Goal: Task Accomplishment & Management: Use online tool/utility

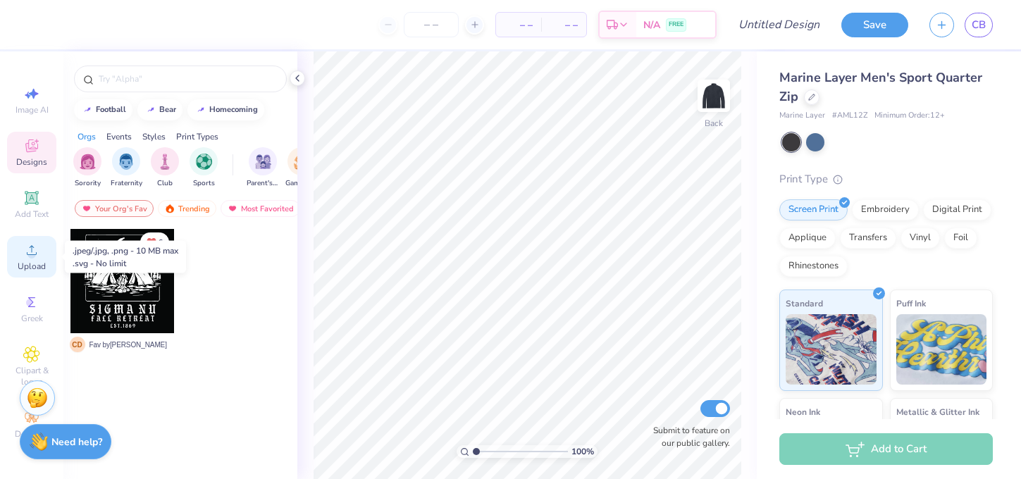
click at [32, 256] on circle at bounding box center [31, 255] width 8 height 8
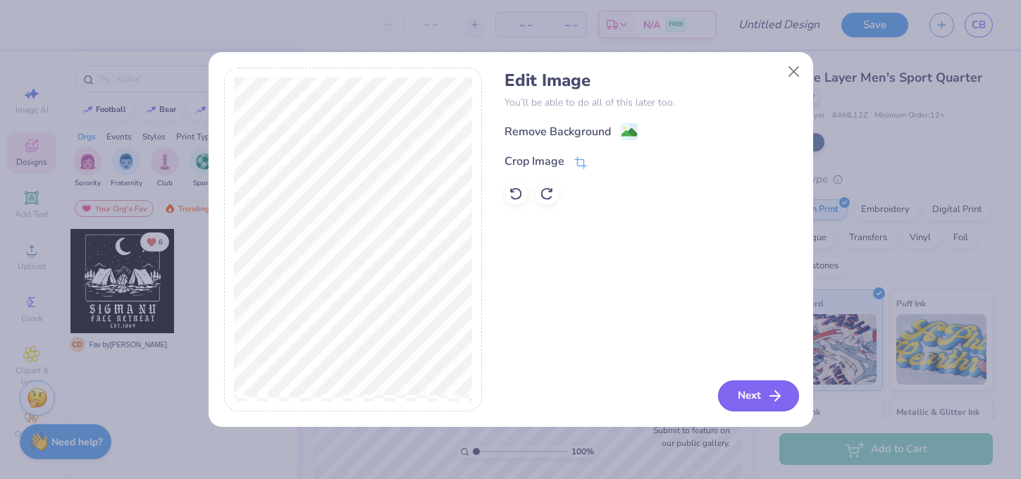
click at [760, 392] on button "Next" at bounding box center [758, 396] width 81 height 31
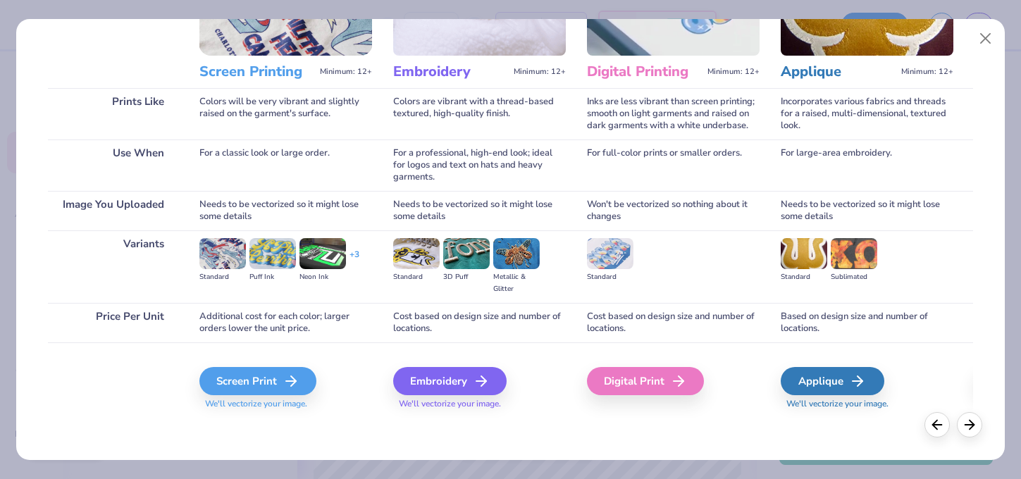
scroll to position [153, 0]
click at [459, 380] on div "Embroidery" at bounding box center [451, 381] width 113 height 28
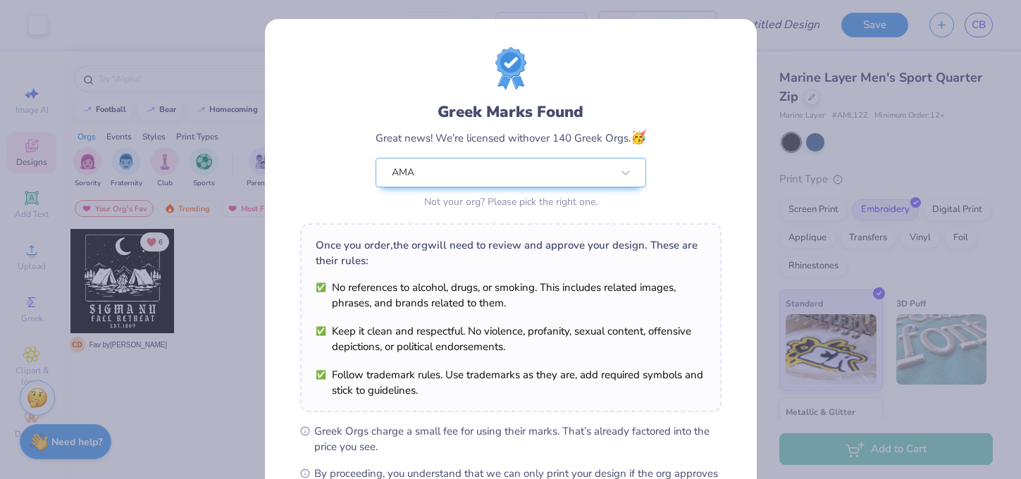
click at [596, 203] on body "Art colors – – Per Item – – Total Est. Delivery N/A FREE Design Title Save CB I…" at bounding box center [510, 239] width 1021 height 479
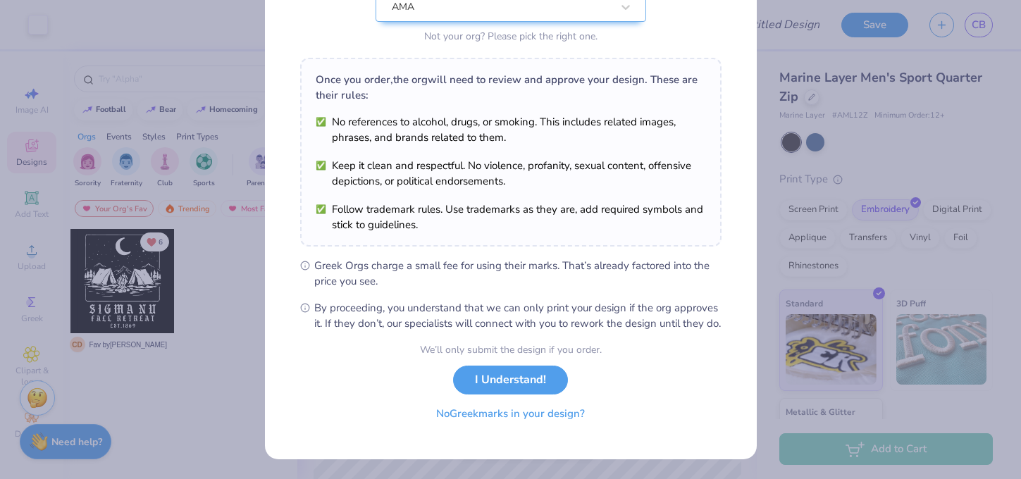
scroll to position [180, 0]
click at [553, 411] on button "No Greek marks in your design?" at bounding box center [510, 414] width 173 height 29
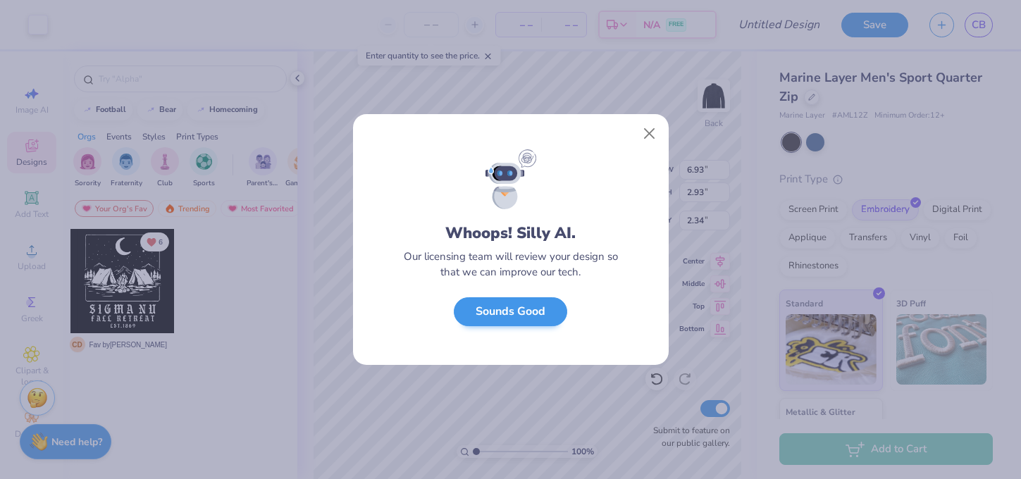
click at [543, 312] on button "Sounds Good" at bounding box center [510, 311] width 113 height 29
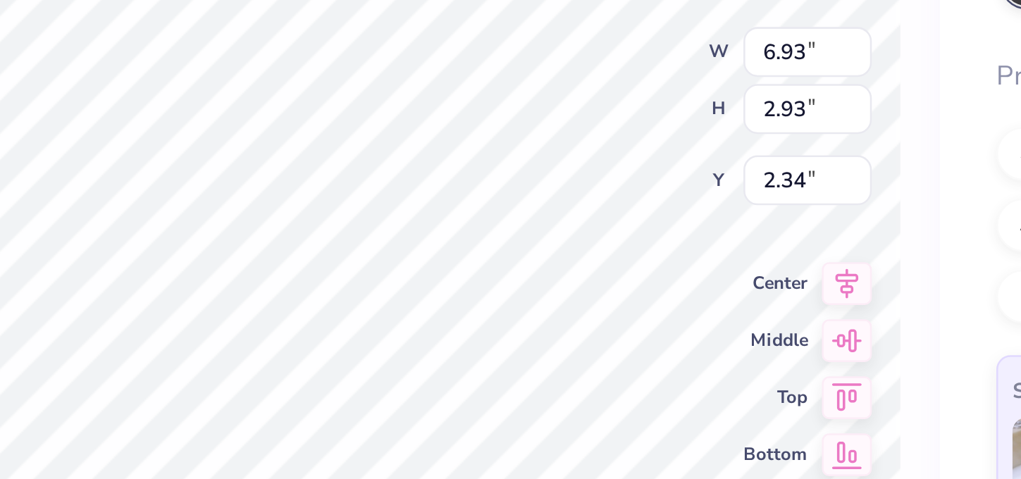
type input "3.00"
type input "5.14"
type input "2.17"
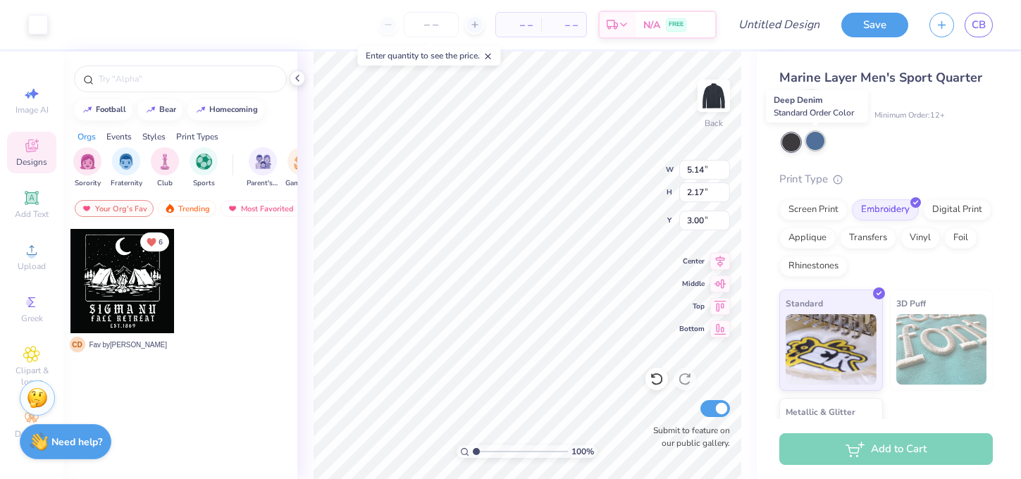
click at [815, 143] on div at bounding box center [815, 141] width 18 height 18
click at [793, 144] on div at bounding box center [791, 142] width 18 height 18
click at [816, 142] on div at bounding box center [815, 141] width 18 height 18
click at [299, 80] on icon at bounding box center [297, 78] width 11 height 11
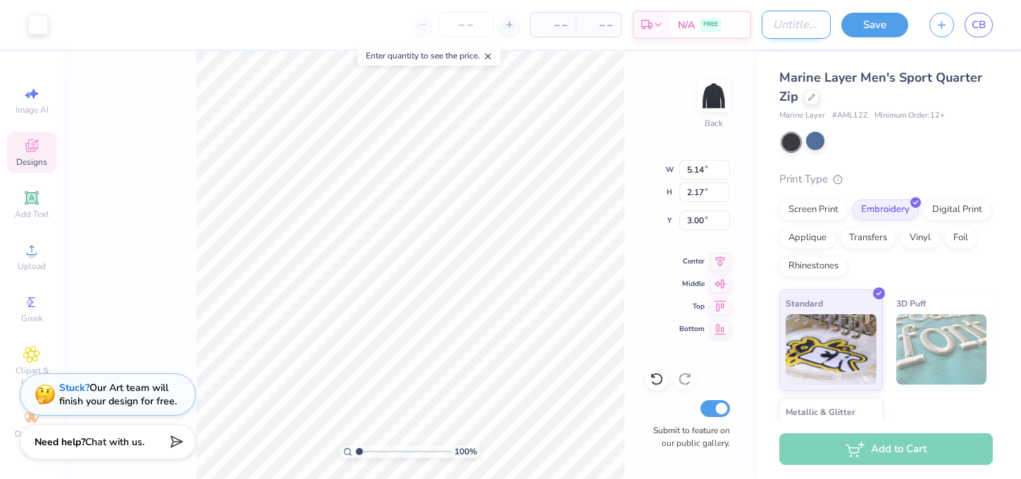
click at [770, 23] on input "Design Title" at bounding box center [796, 25] width 69 height 28
click at [817, 137] on div at bounding box center [815, 141] width 18 height 18
click at [778, 26] on input "Design Title" at bounding box center [796, 25] width 69 height 28
click at [810, 29] on input "Marine Layer 1/4 Zip" at bounding box center [796, 25] width 69 height 28
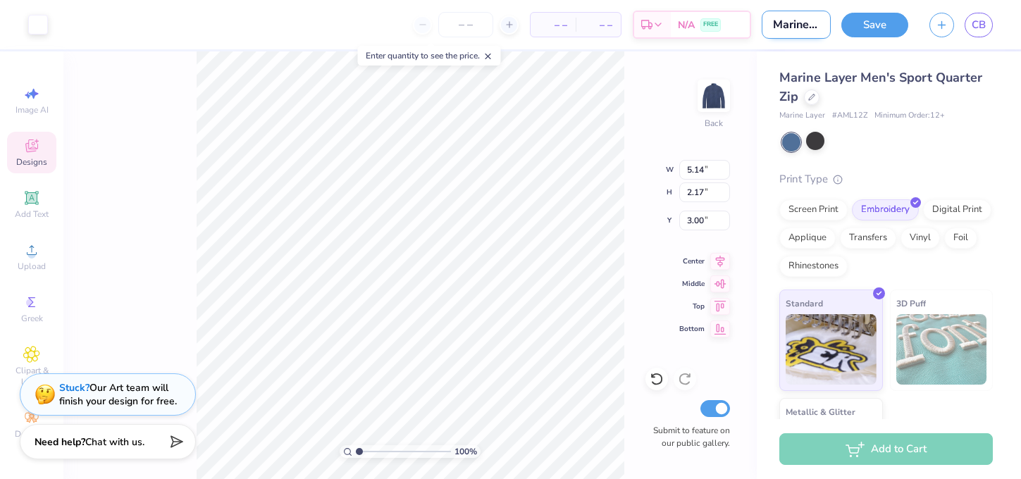
click at [810, 29] on input "Marine Layer 1/4 Zip" at bounding box center [796, 25] width 69 height 28
type input "Mariner Layer - F25"
click at [932, 4] on div "Save CB" at bounding box center [931, 24] width 180 height 49
click at [875, 27] on button "Save" at bounding box center [874, 23] width 67 height 25
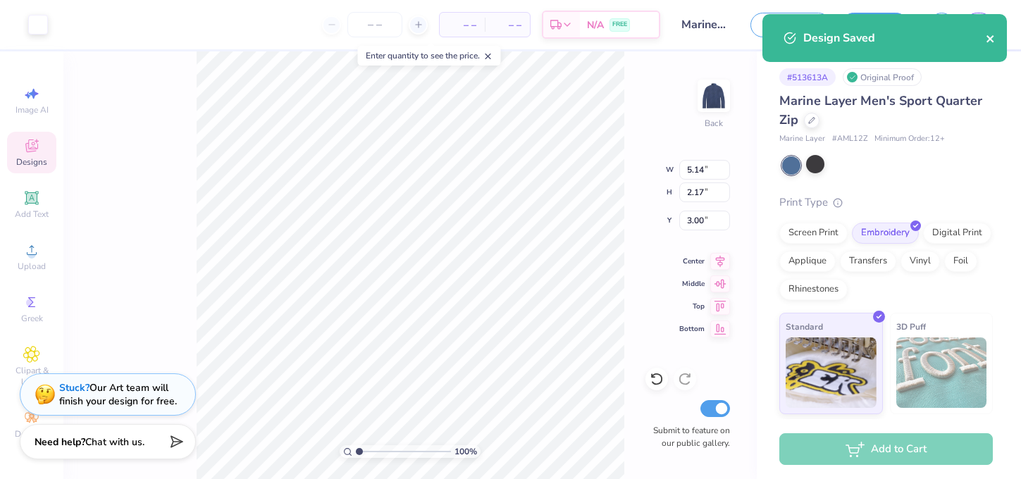
click at [990, 40] on icon "close" at bounding box center [991, 38] width 10 height 11
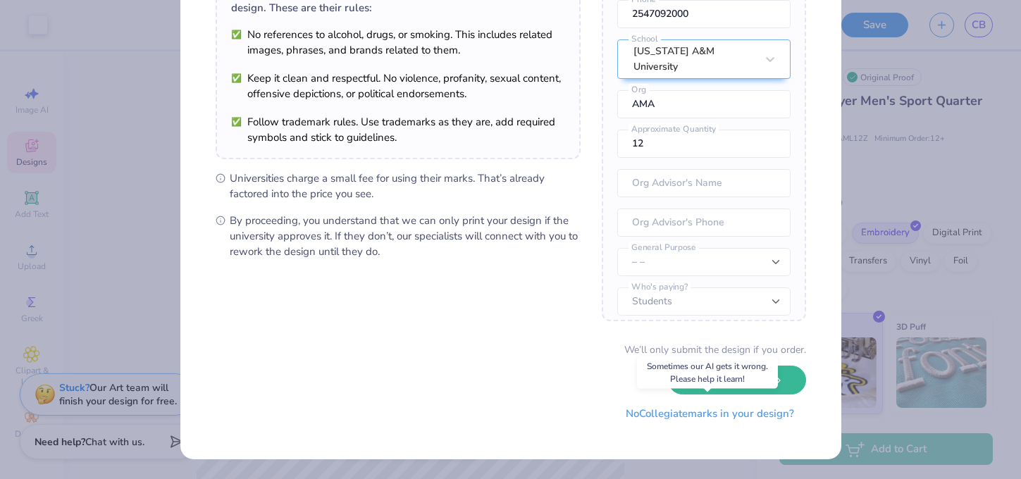
scroll to position [134, 0]
click at [750, 411] on button "No Collegiate marks in your design?" at bounding box center [710, 414] width 192 height 29
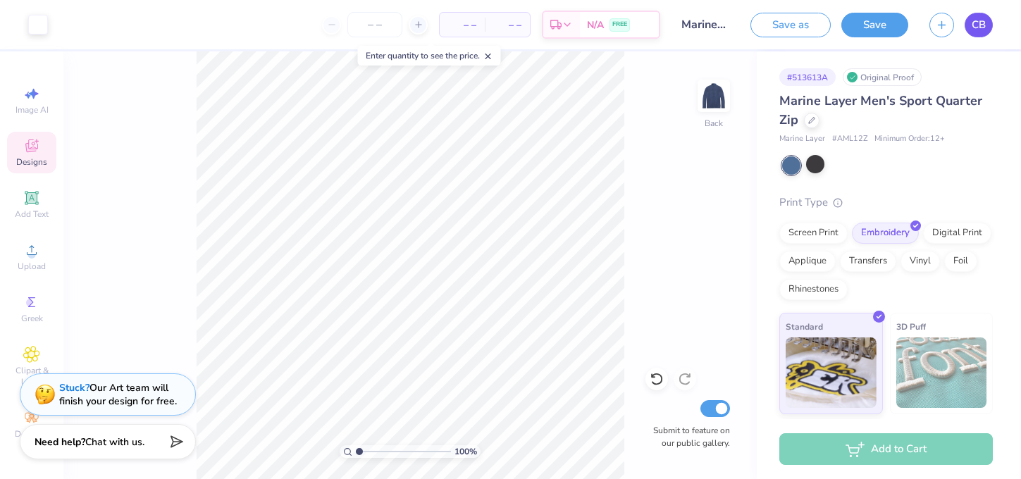
click at [987, 25] on link "CB" at bounding box center [979, 25] width 28 height 25
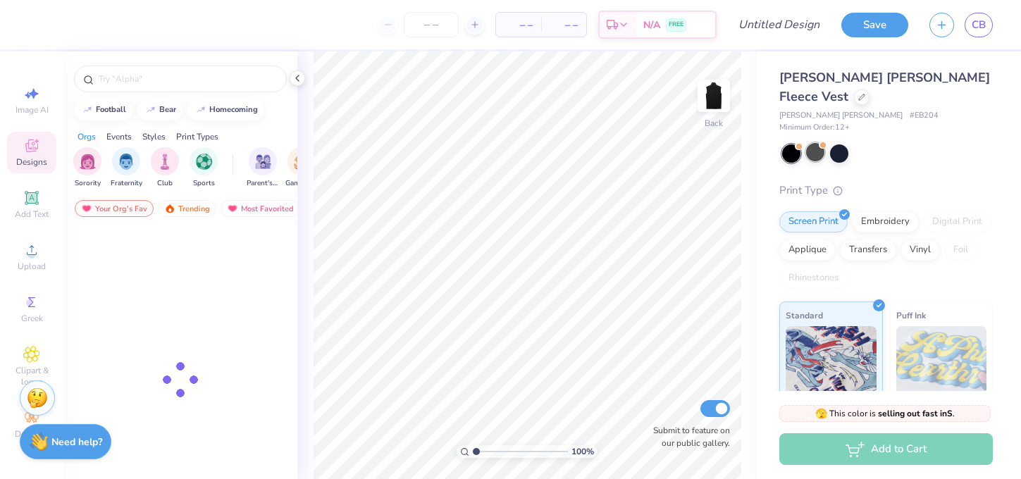
click at [815, 143] on div at bounding box center [815, 152] width 18 height 18
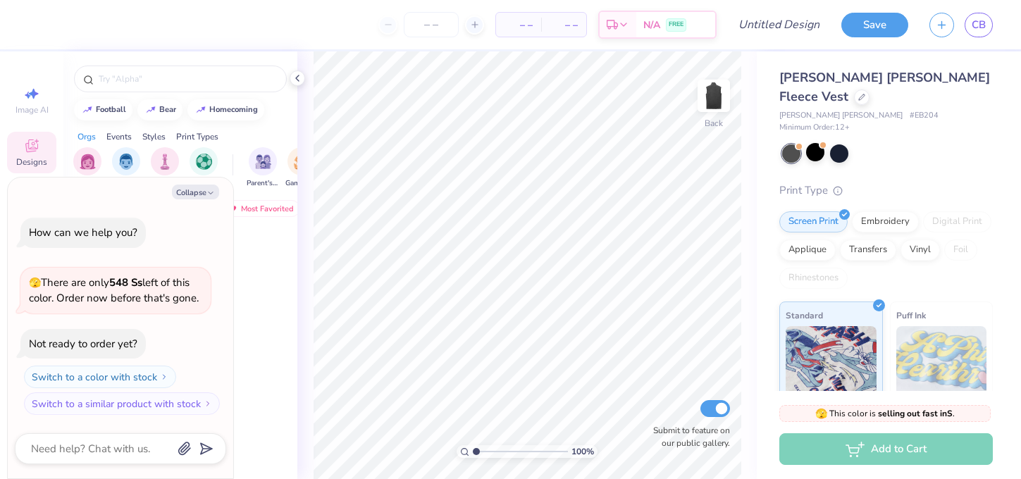
scroll to position [43, 0]
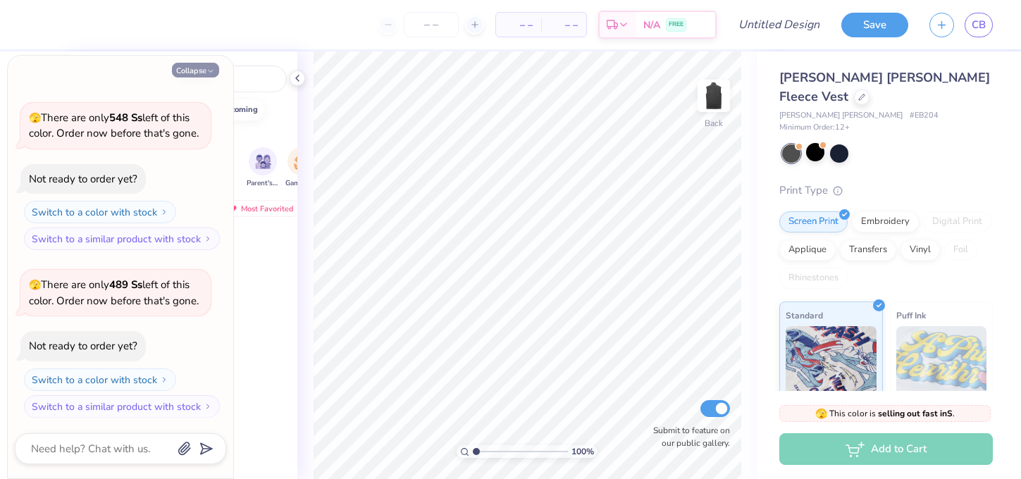
click at [200, 64] on button "Collapse" at bounding box center [195, 70] width 47 height 15
type textarea "x"
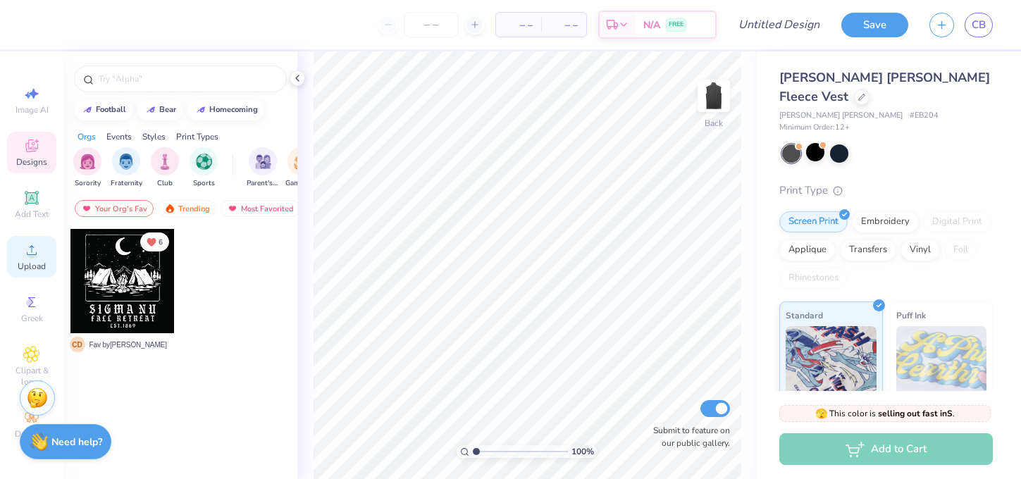
click at [27, 260] on div "Upload" at bounding box center [31, 257] width 49 height 42
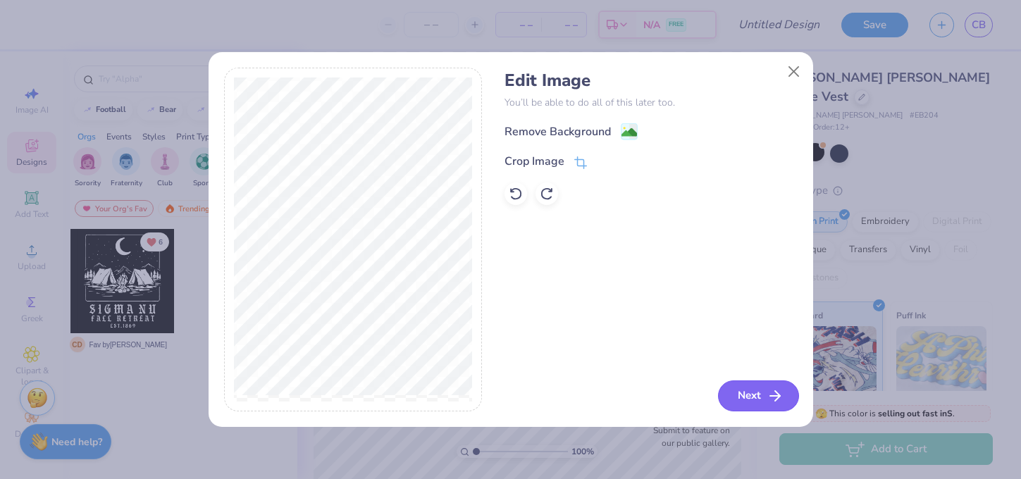
click at [753, 390] on button "Next" at bounding box center [758, 396] width 81 height 31
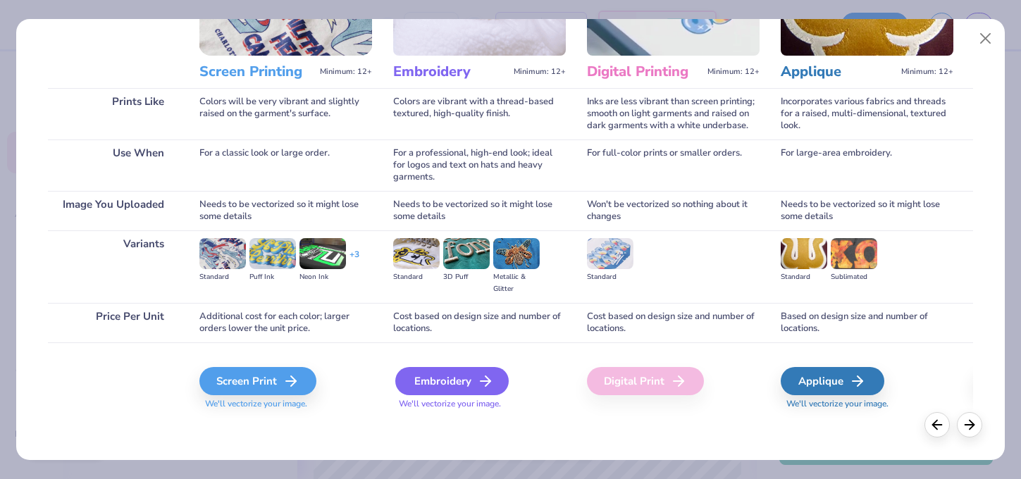
scroll to position [153, 0]
click at [462, 387] on div "Embroidery" at bounding box center [451, 381] width 113 height 28
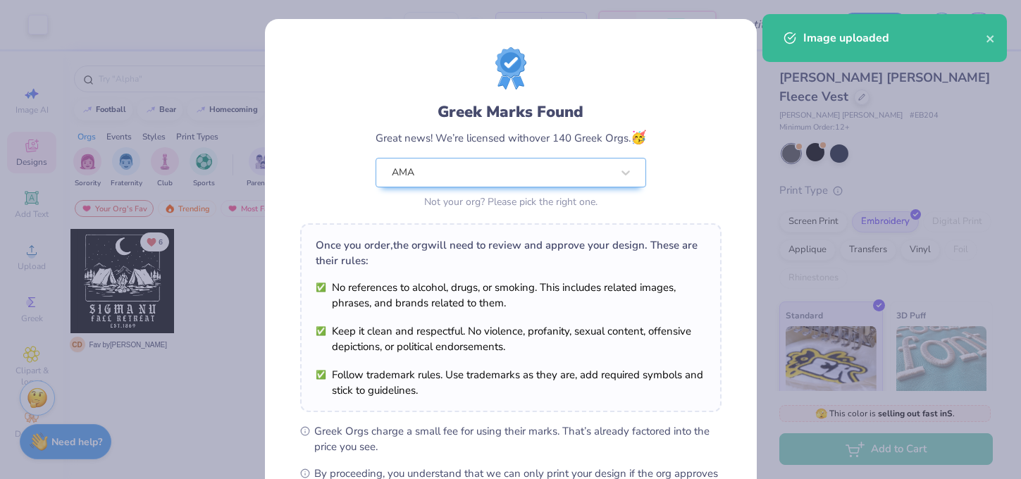
click at [591, 212] on body "Art colors – – Per Item – – Total Est. Delivery N/A FREE Design Title Save CB I…" at bounding box center [510, 239] width 1021 height 479
type input "3.00"
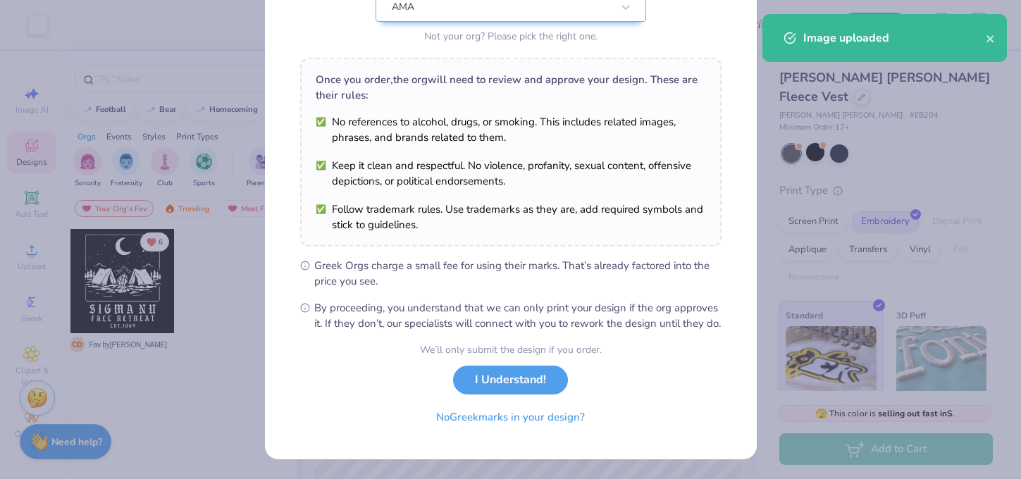
scroll to position [180, 0]
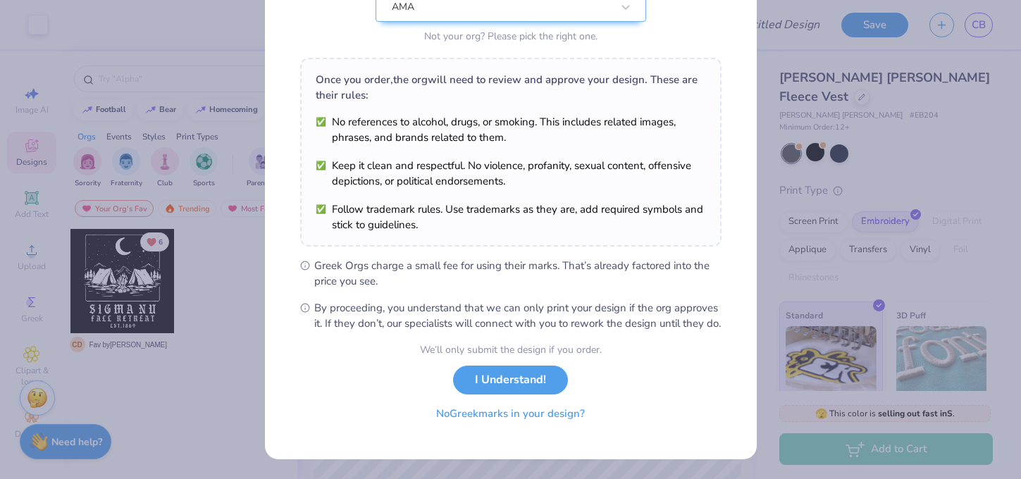
click at [521, 412] on button "No Greek marks in your design?" at bounding box center [510, 414] width 173 height 29
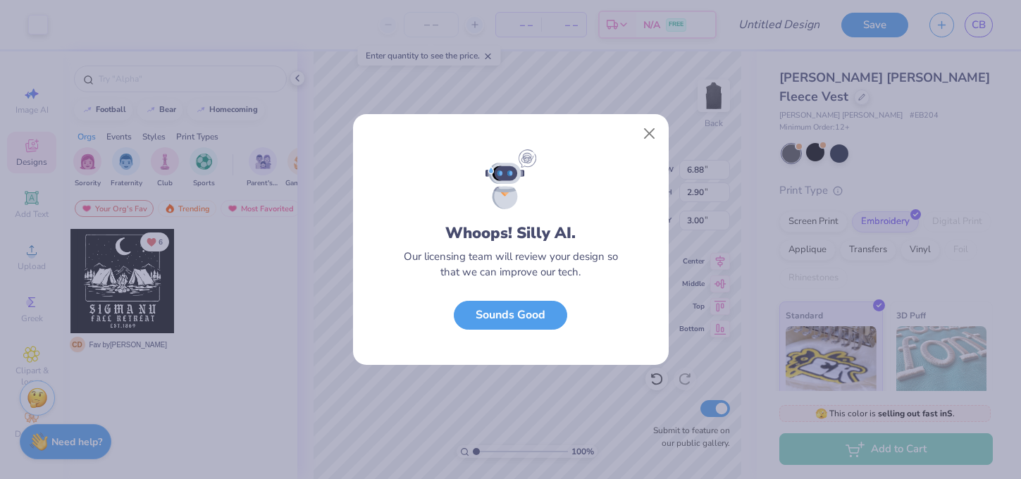
scroll to position [0, 0]
click at [650, 135] on button "Close" at bounding box center [649, 134] width 27 height 27
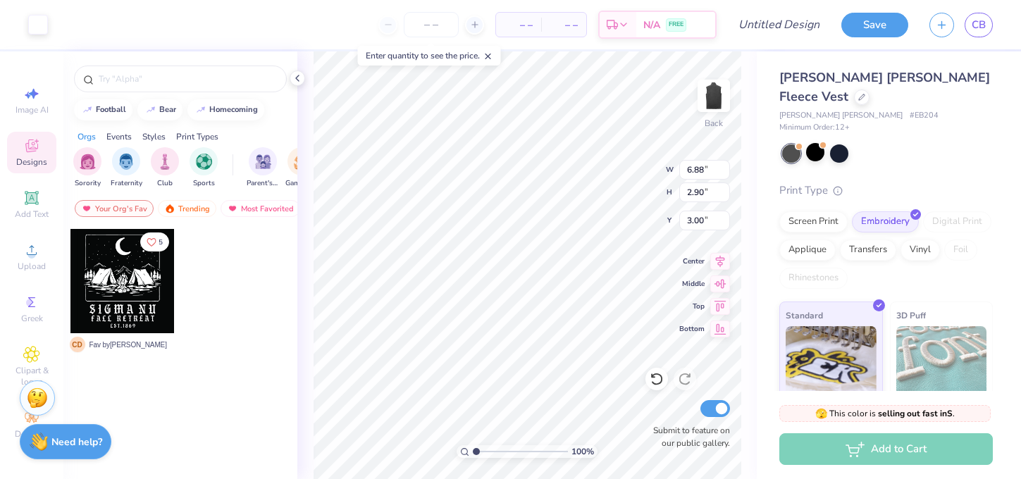
type input "5.40"
type input "2.28"
click at [815, 143] on div at bounding box center [815, 152] width 18 height 18
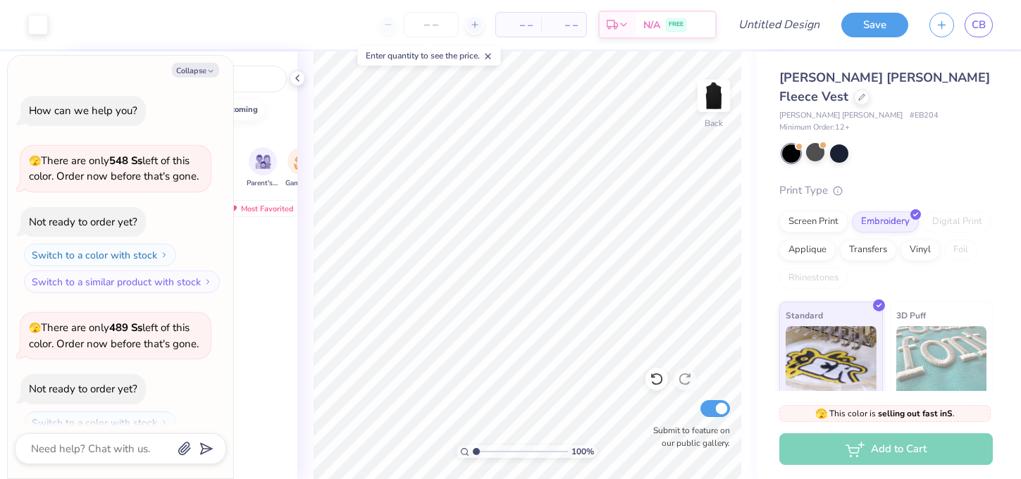
scroll to position [209, 0]
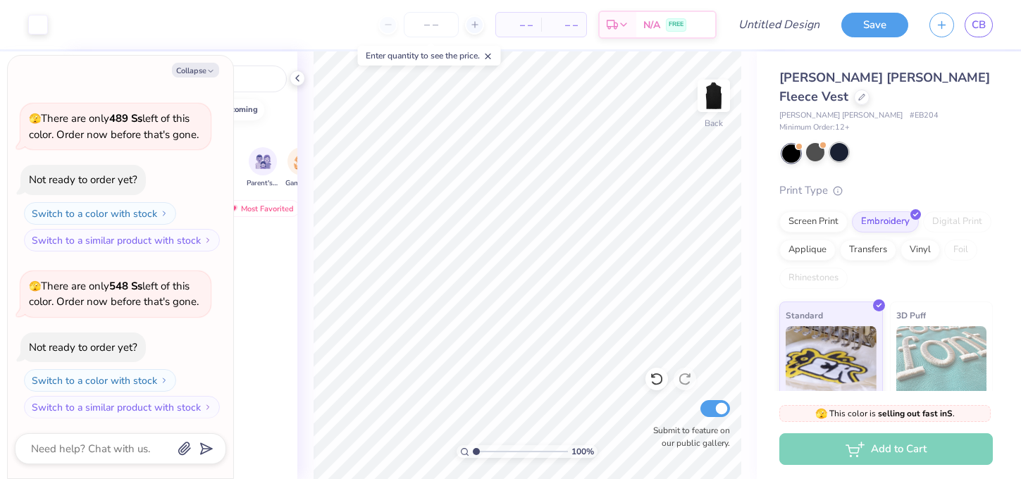
click at [838, 143] on div at bounding box center [839, 152] width 18 height 18
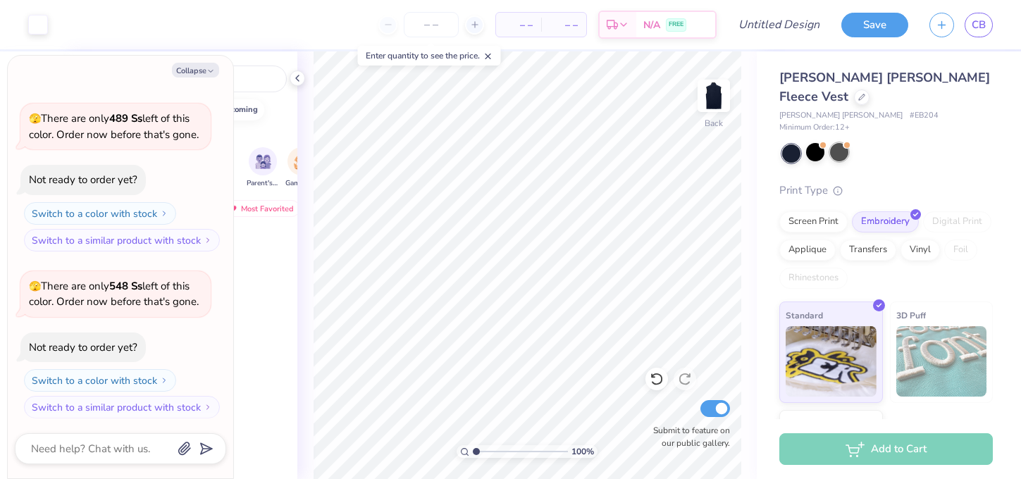
click at [837, 143] on div at bounding box center [839, 152] width 18 height 18
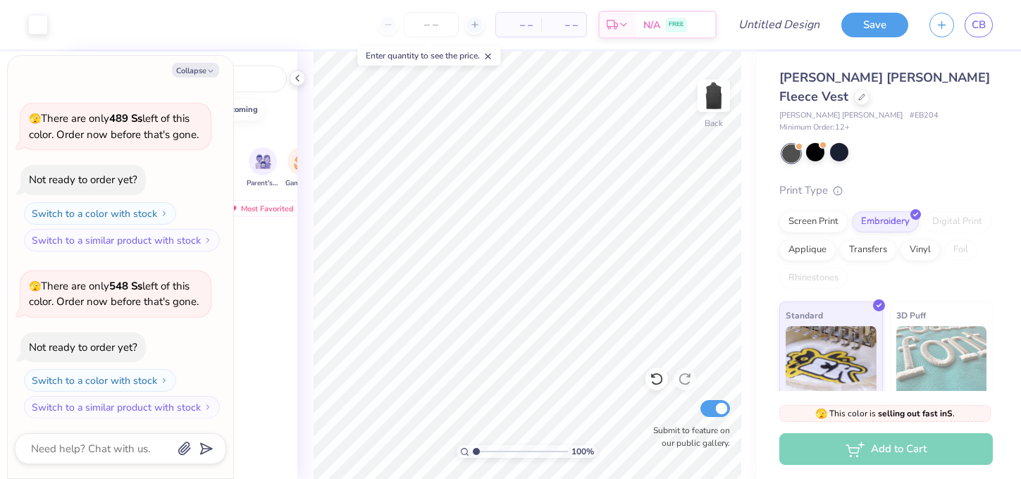
scroll to position [376, 0]
click at [297, 74] on icon at bounding box center [297, 78] width 11 height 11
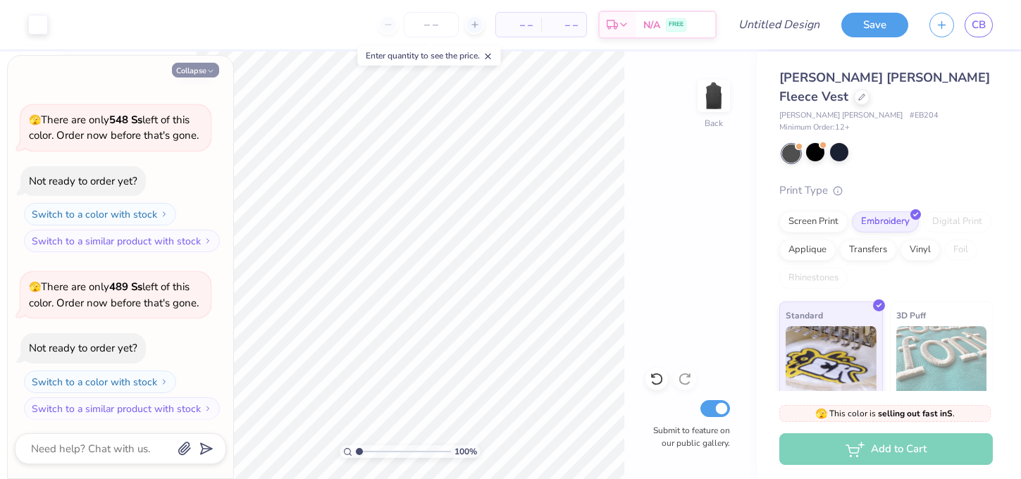
click at [190, 66] on button "Collapse" at bounding box center [195, 70] width 47 height 15
type textarea "x"
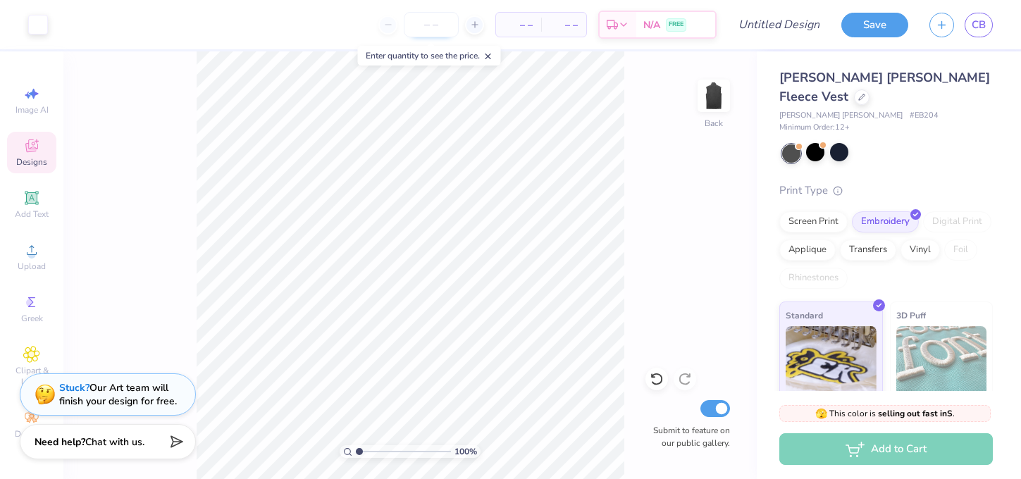
click at [439, 23] on input "number" at bounding box center [431, 24] width 55 height 25
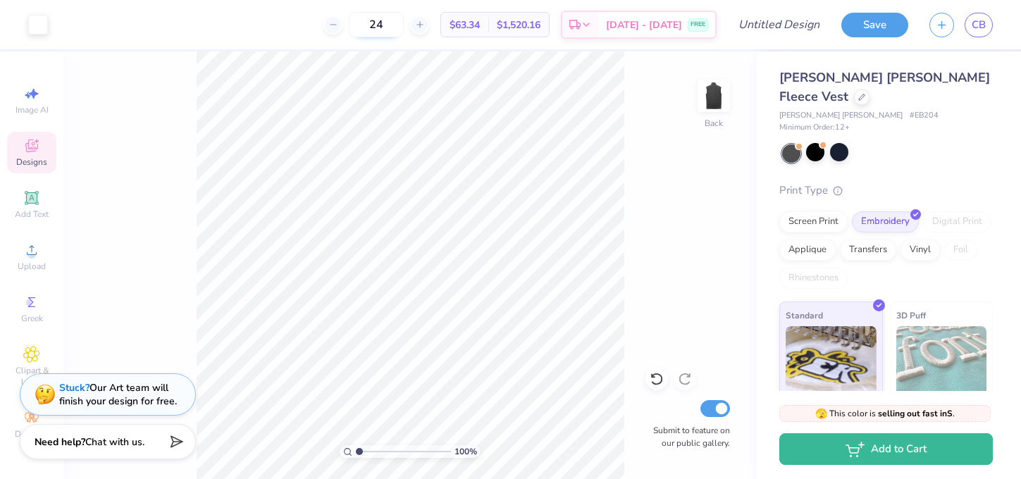
type input "2"
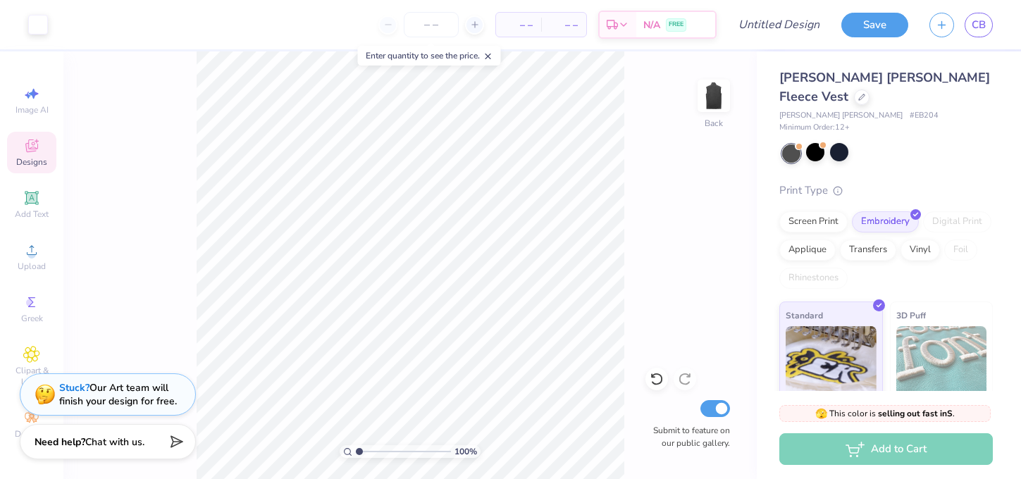
click at [490, 56] on line at bounding box center [488, 56] width 5 height 5
click at [792, 29] on input "Design Title" at bounding box center [796, 25] width 69 height 28
type input "Eddie"
click at [994, 25] on div "Save CB" at bounding box center [931, 24] width 180 height 49
click at [983, 26] on span "CB" at bounding box center [979, 25] width 14 height 16
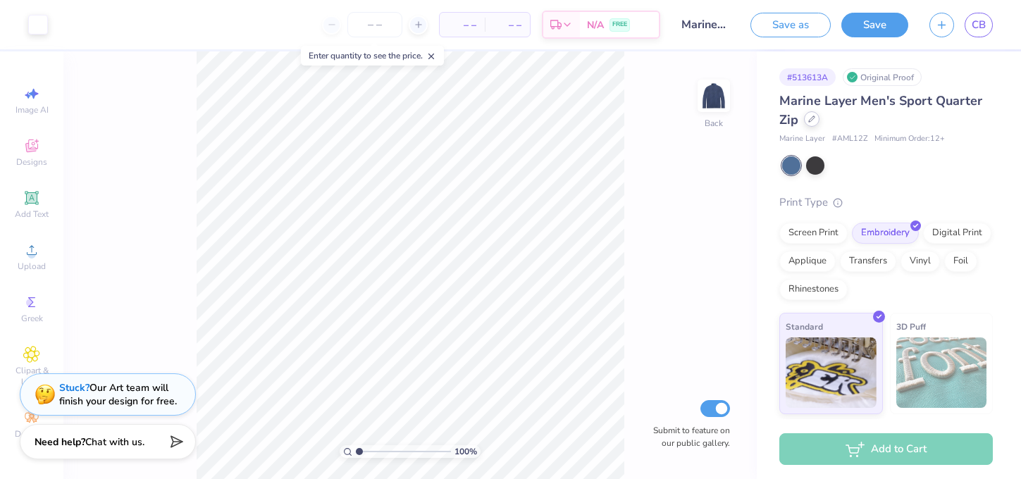
click at [812, 120] on icon at bounding box center [812, 119] width 6 height 6
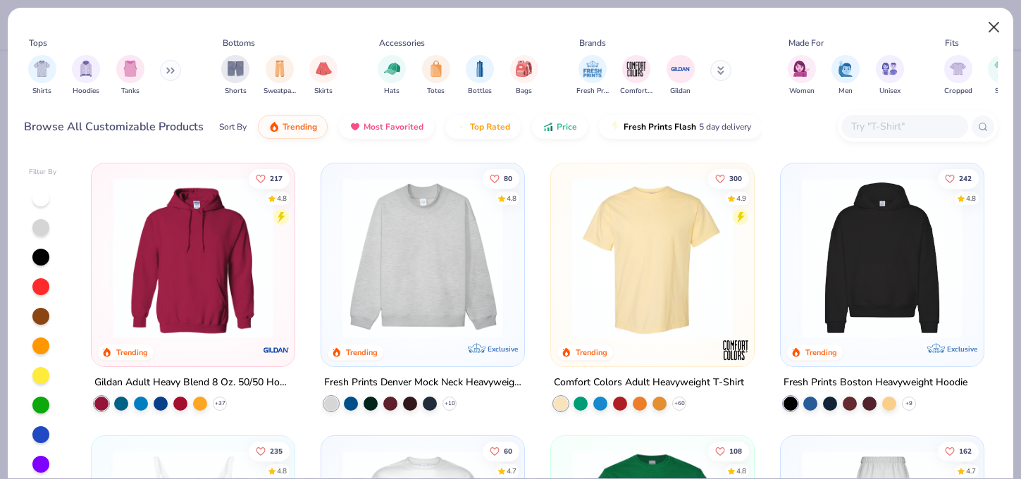
click at [1004, 22] on button "Close" at bounding box center [994, 27] width 27 height 27
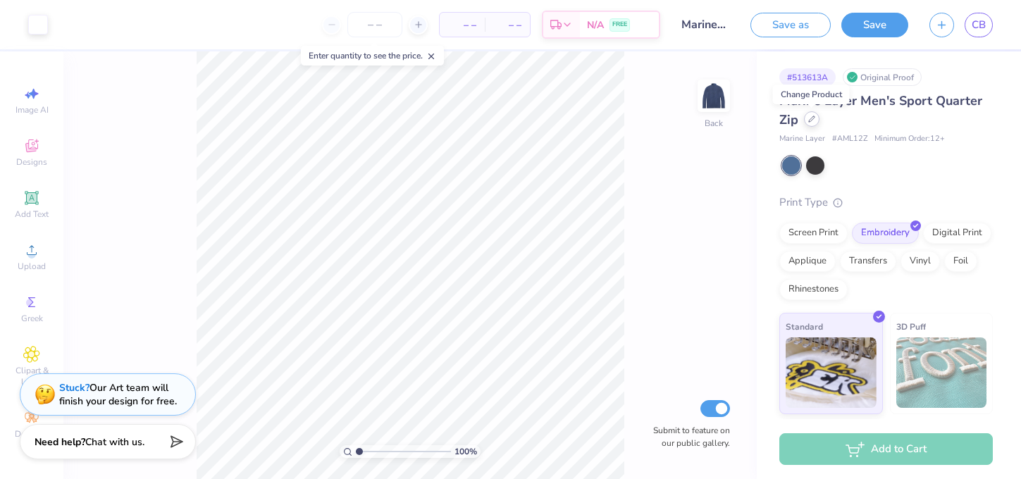
click at [810, 121] on icon at bounding box center [811, 119] width 7 height 7
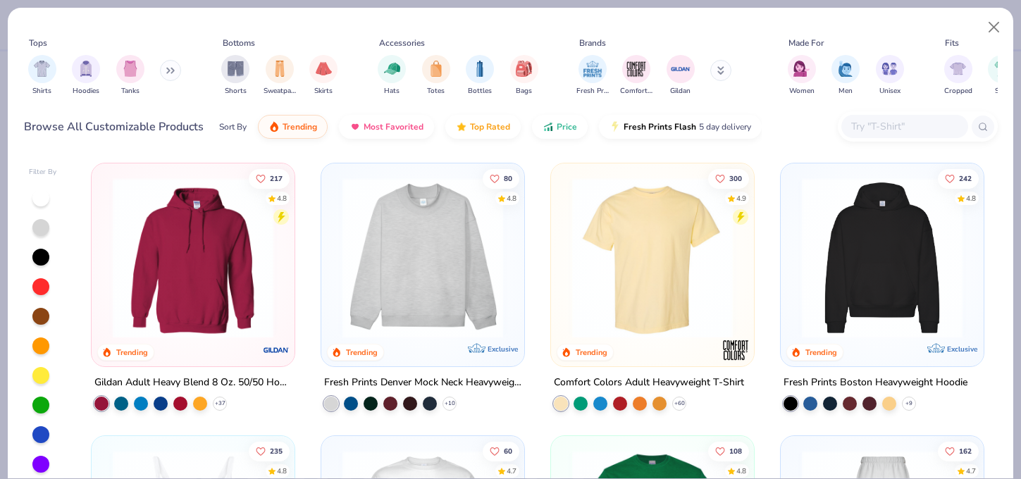
click at [173, 63] on button at bounding box center [170, 70] width 21 height 21
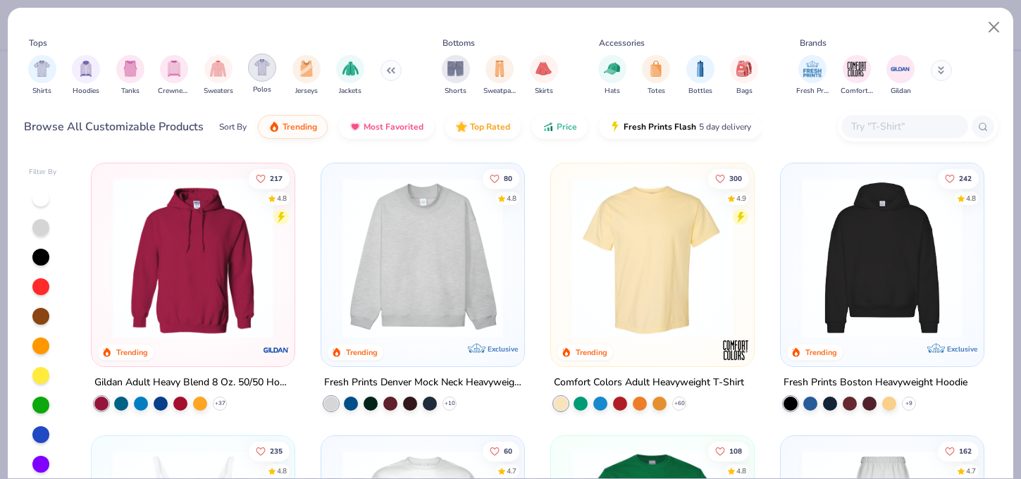
click at [262, 73] on img "filter for Polos" at bounding box center [262, 67] width 16 height 16
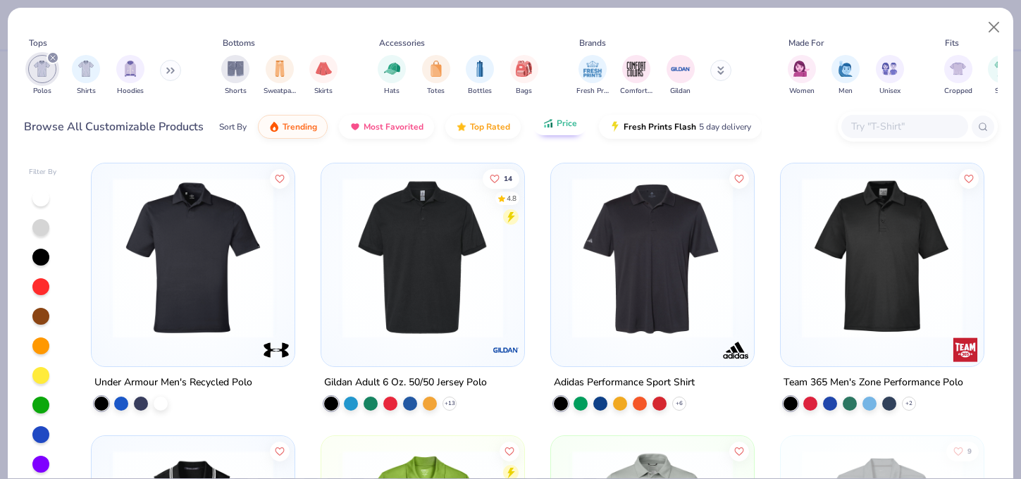
click at [554, 132] on button "Price" at bounding box center [560, 123] width 56 height 24
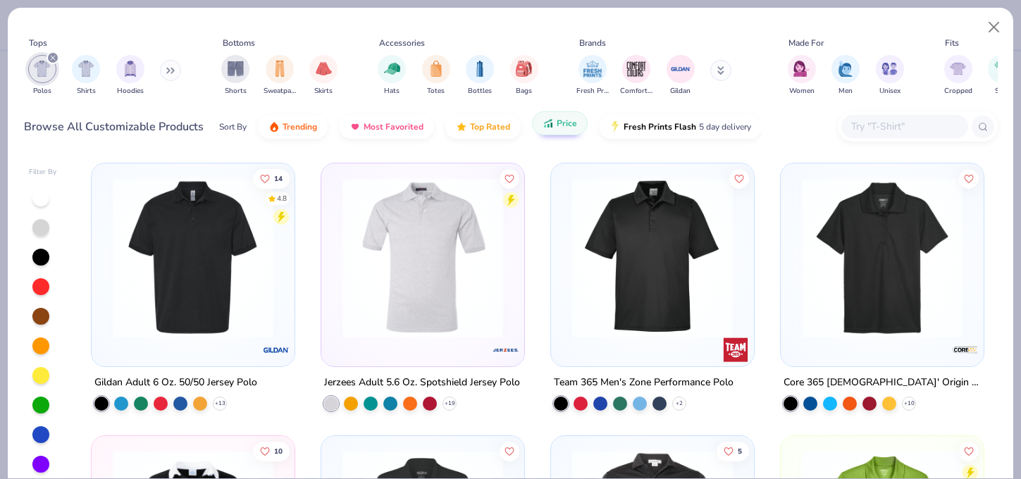
click at [562, 123] on span "Price" at bounding box center [567, 123] width 20 height 11
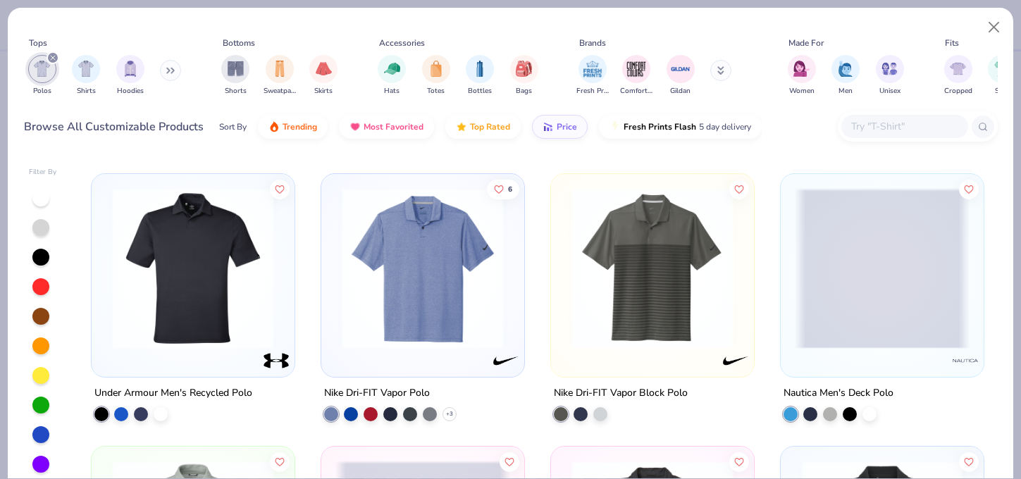
scroll to position [810, 0]
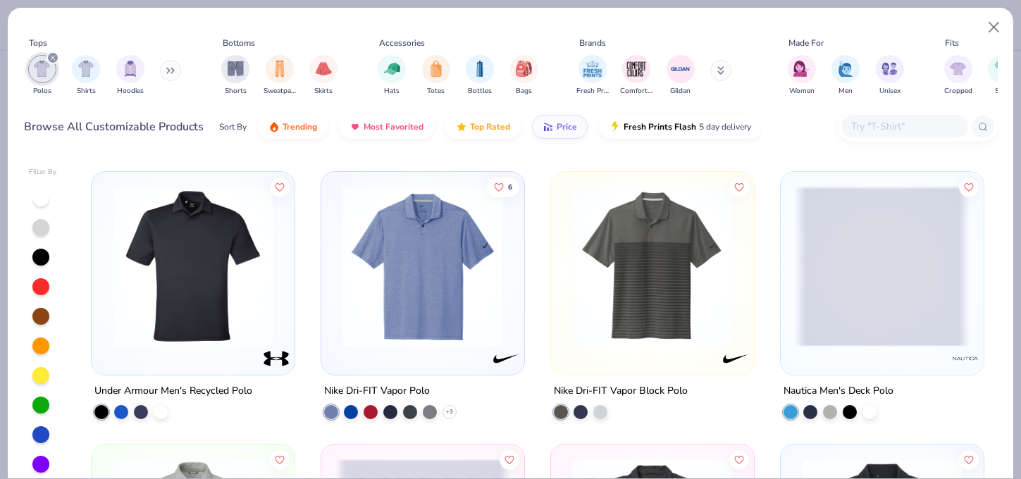
click at [412, 276] on img at bounding box center [422, 266] width 175 height 161
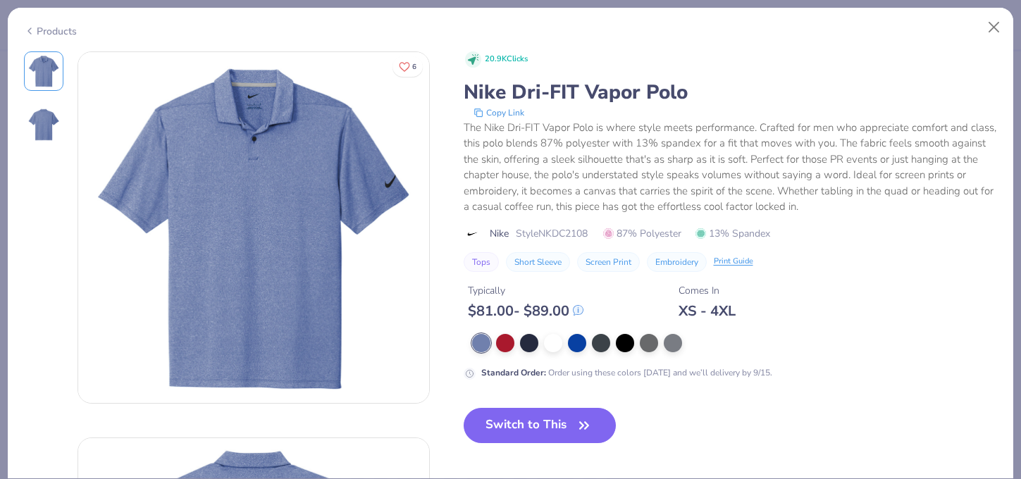
scroll to position [123, 0]
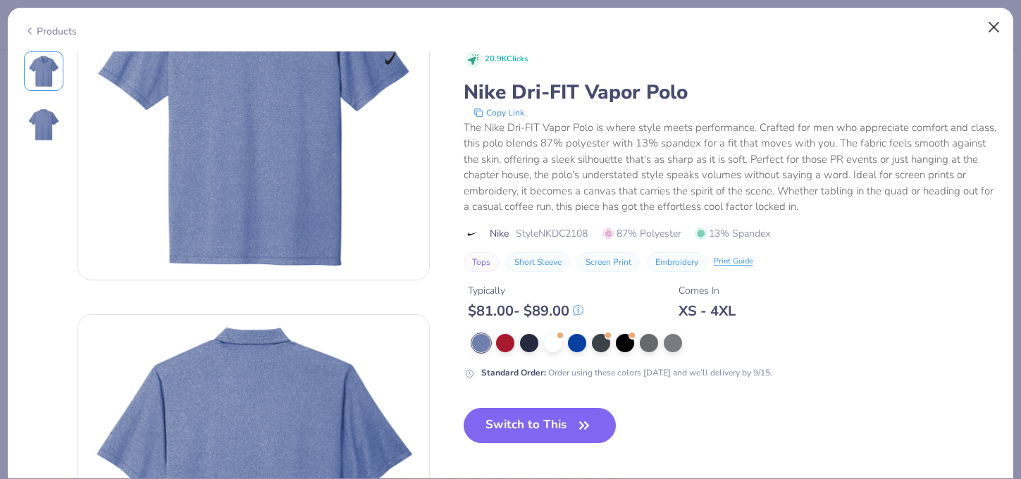
click at [991, 20] on button "Close" at bounding box center [994, 27] width 27 height 27
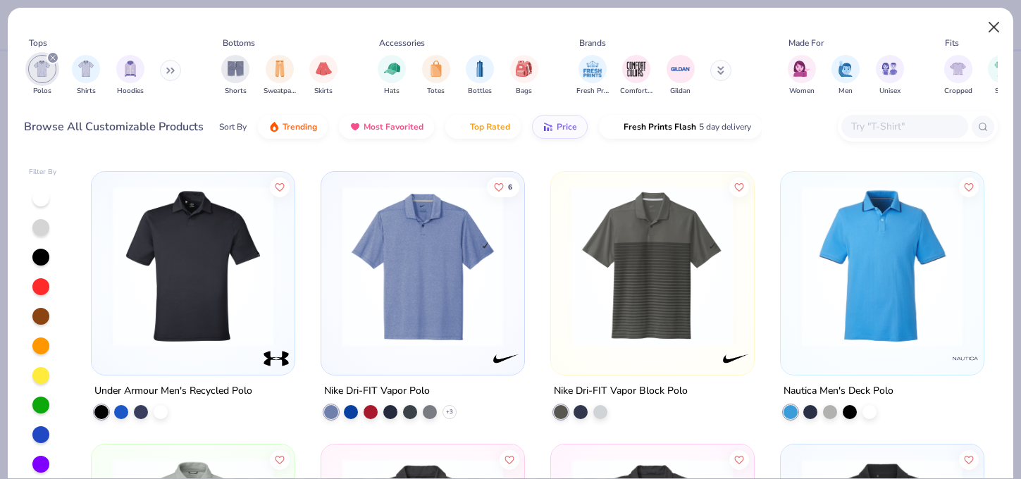
click at [992, 28] on button "Close" at bounding box center [994, 27] width 27 height 27
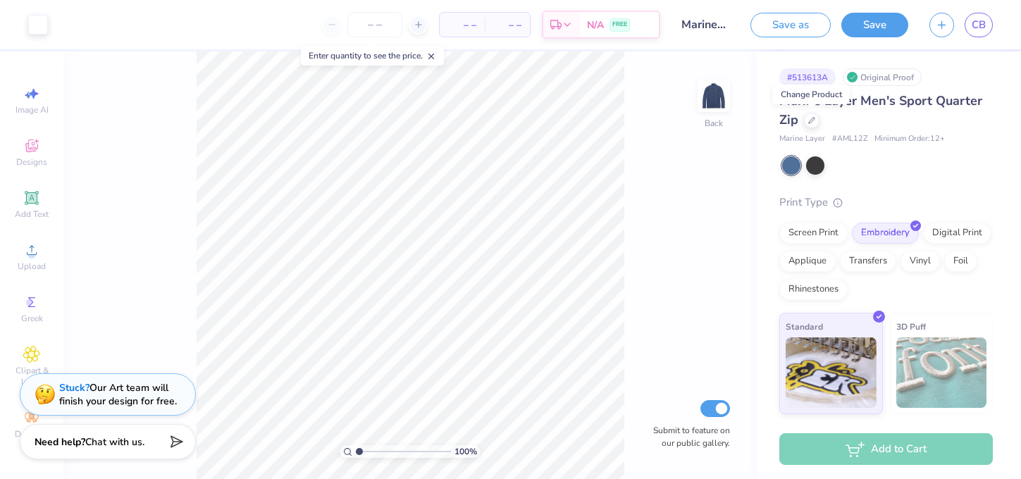
click at [918, 168] on div at bounding box center [887, 165] width 211 height 18
